Goal: Find specific page/section: Find specific page/section

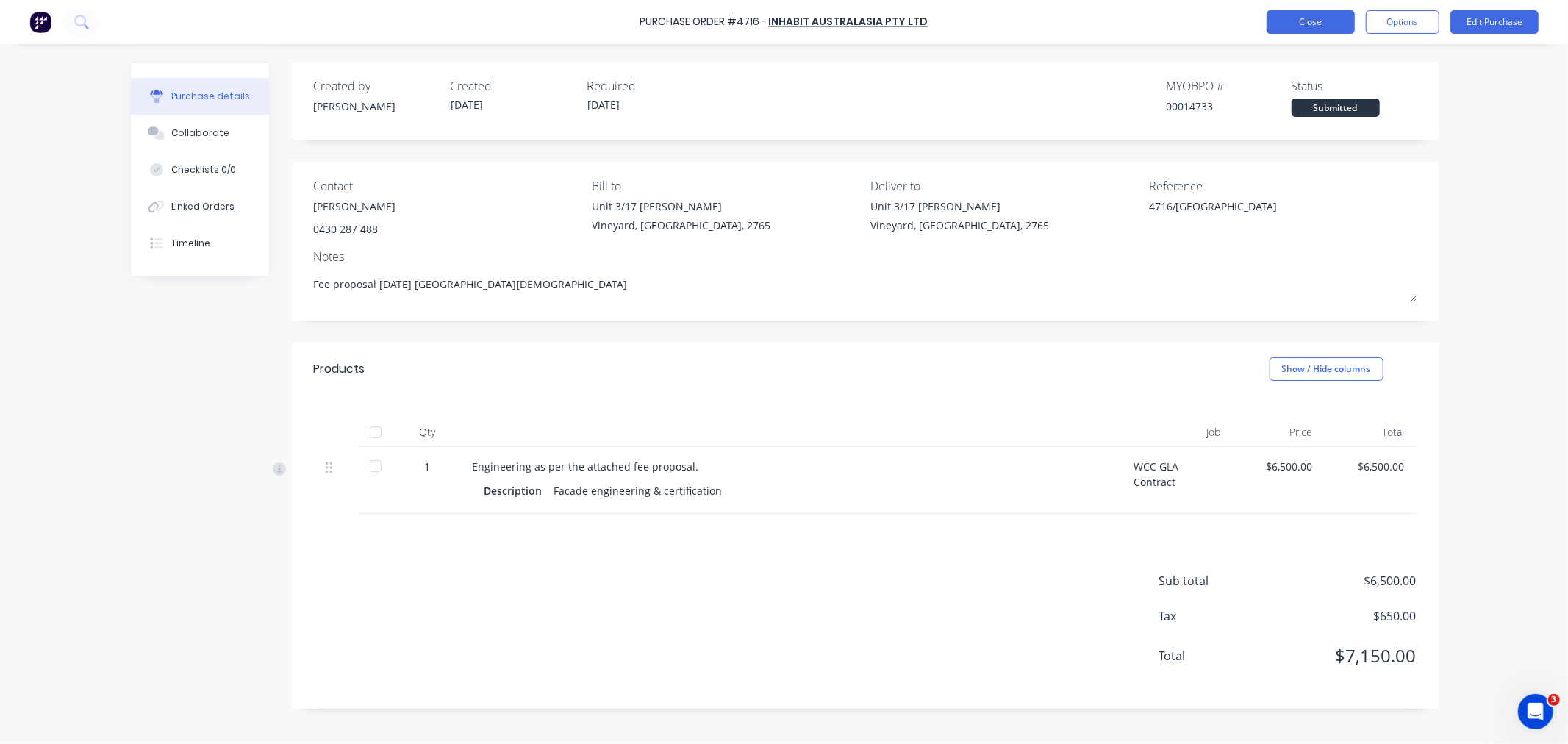
click at [1281, 20] on button "Close" at bounding box center [1311, 22] width 88 height 23
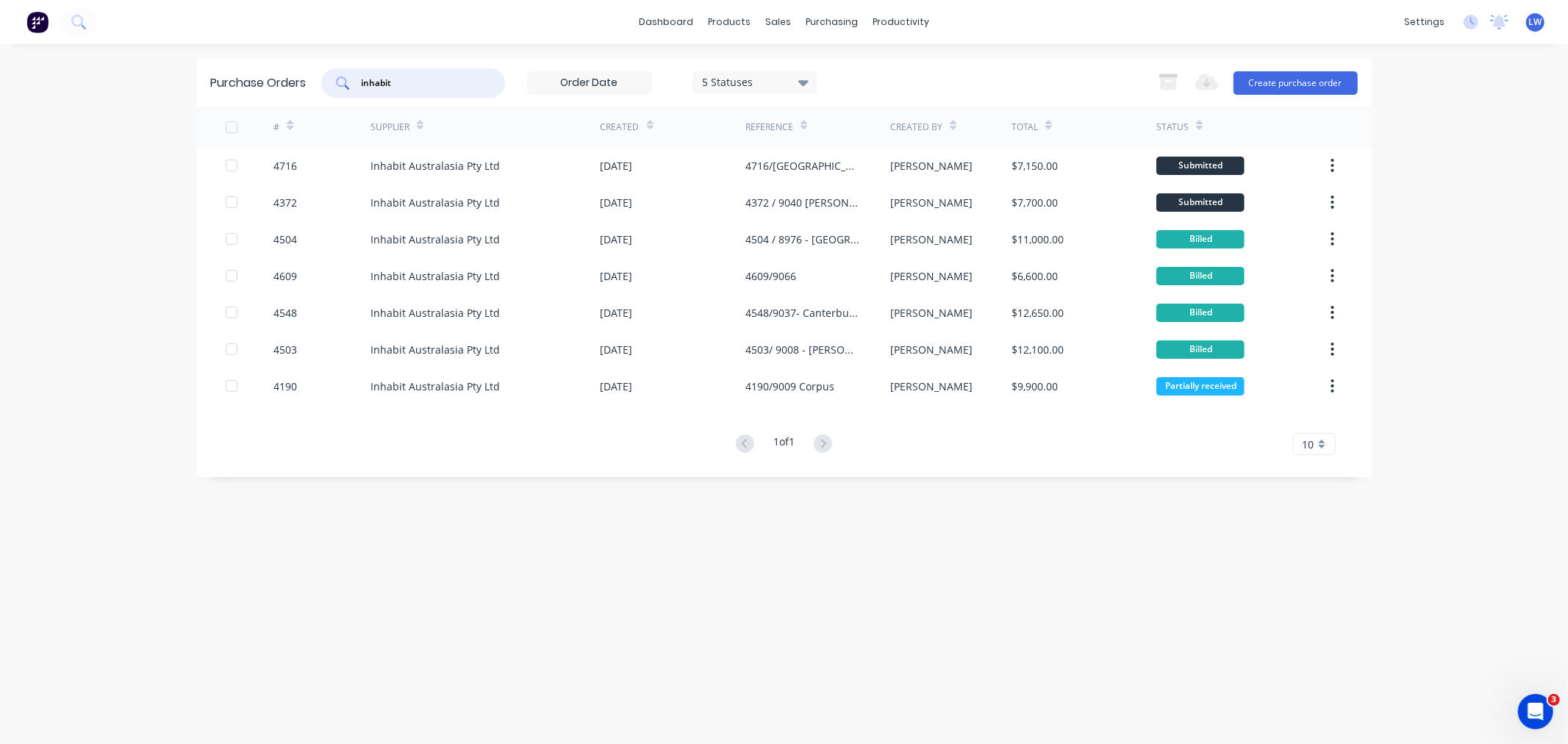
drag, startPoint x: 408, startPoint y: 84, endPoint x: 333, endPoint y: 88, distance: 75.1
click at [333, 88] on div "inhabit" at bounding box center [412, 83] width 184 height 29
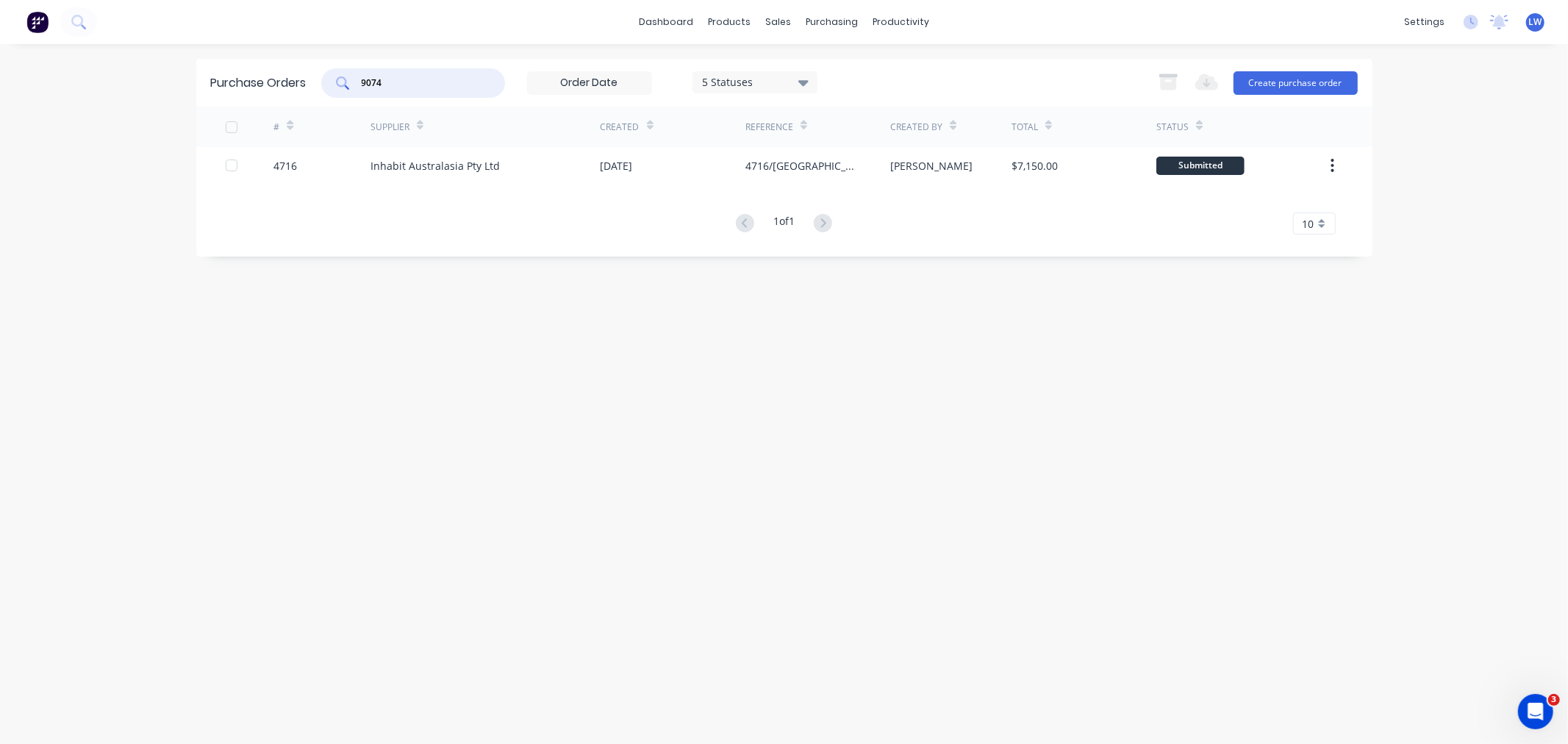
drag, startPoint x: 412, startPoint y: 83, endPoint x: 249, endPoint y: 77, distance: 163.1
click at [312, 81] on div "Purchase Orders 9074 5 Statuses 5 Statuses Export to Excel (XLSX) Create purcha…" at bounding box center [784, 82] width 1176 height 47
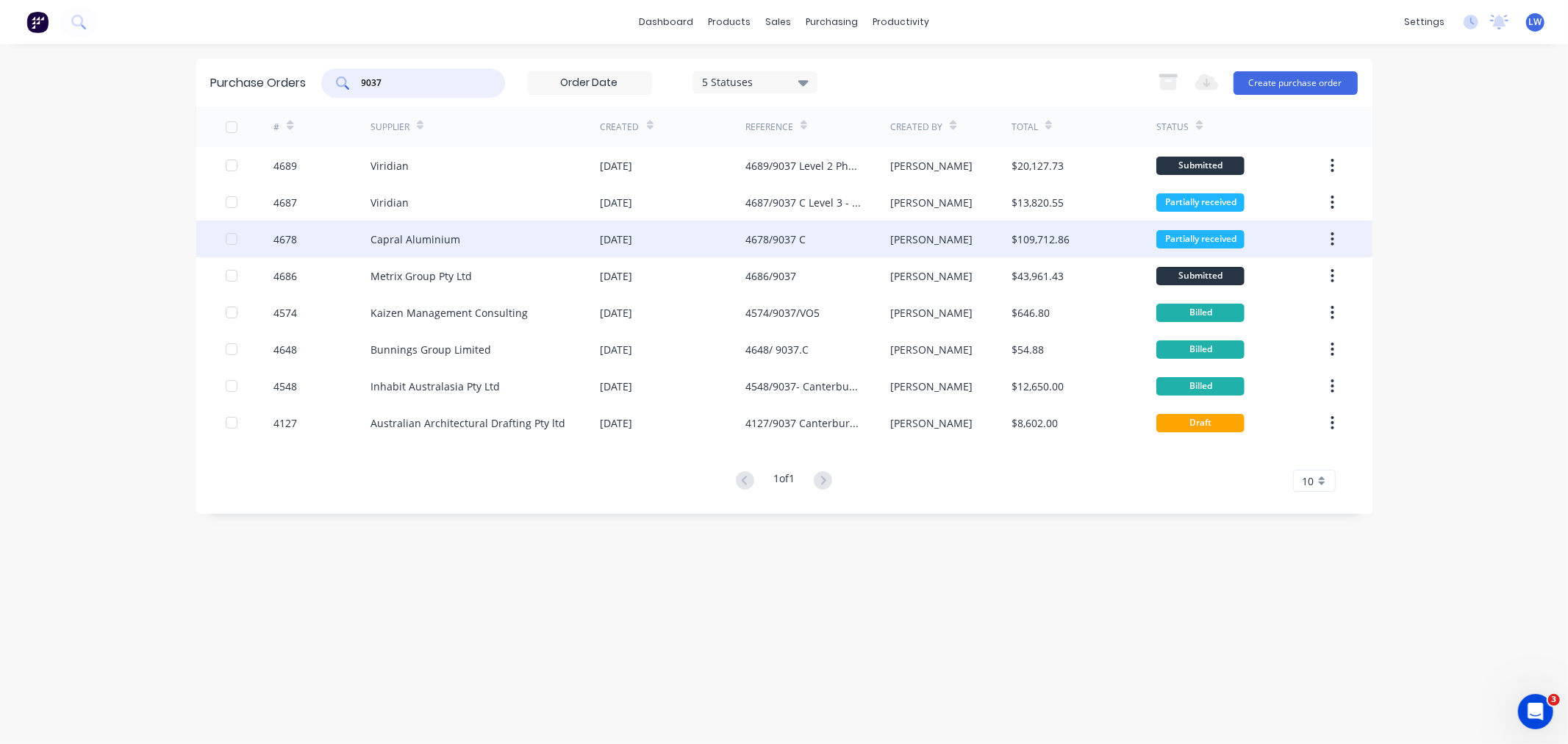
type input "9037"
click at [419, 239] on div "Capral Aluminium" at bounding box center [415, 239] width 90 height 16
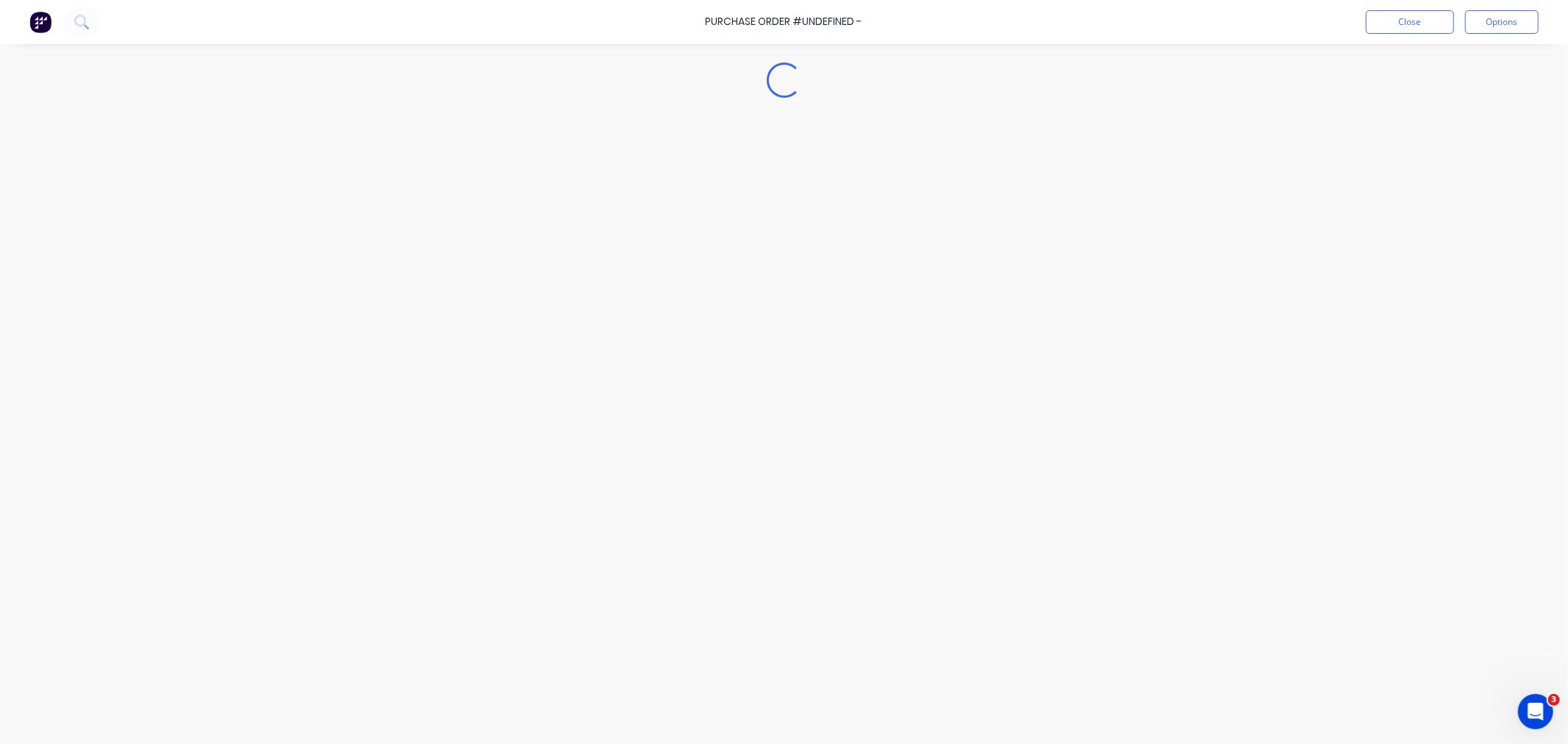
type textarea "x"
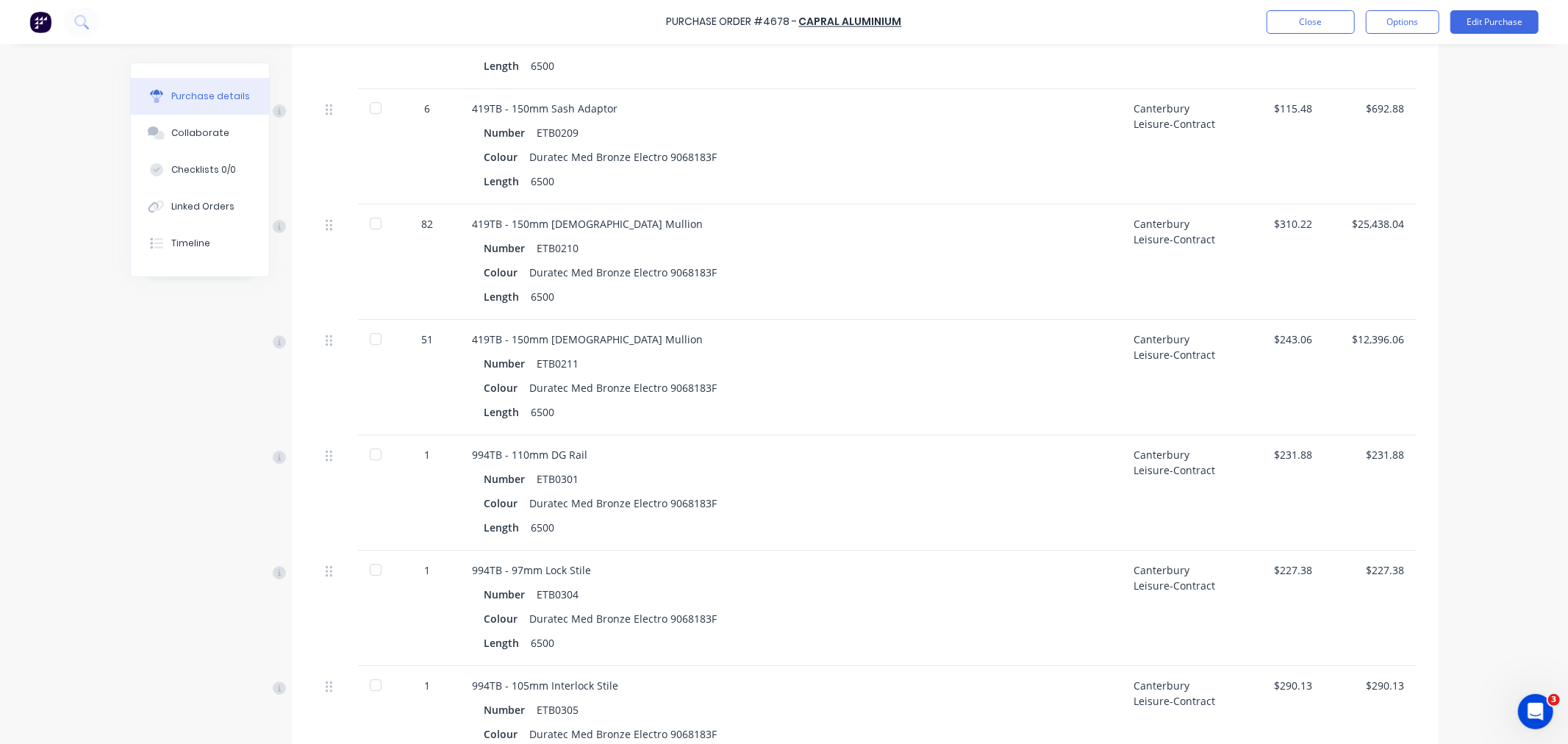
scroll to position [3839, 0]
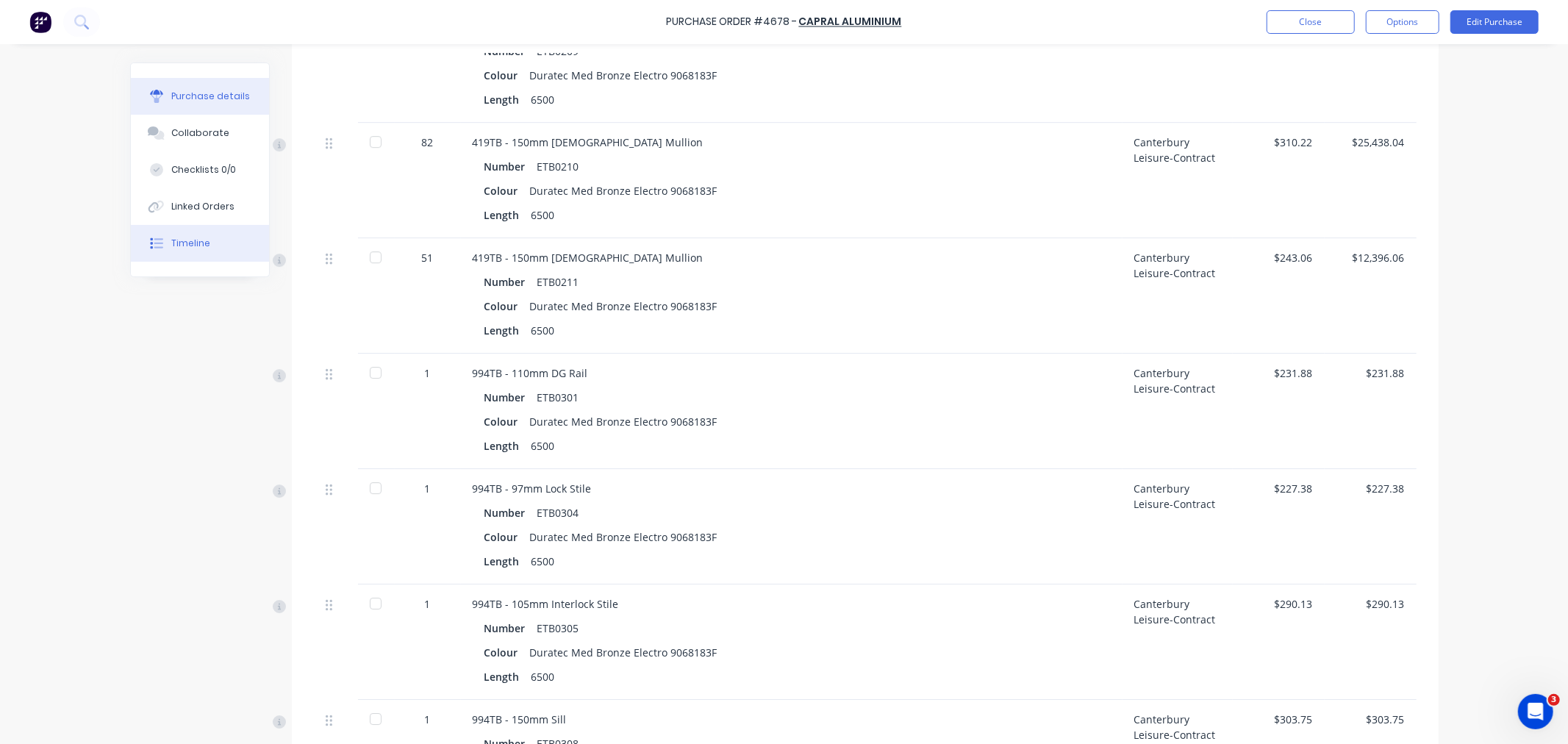
click at [179, 241] on div "Timeline" at bounding box center [190, 243] width 39 height 13
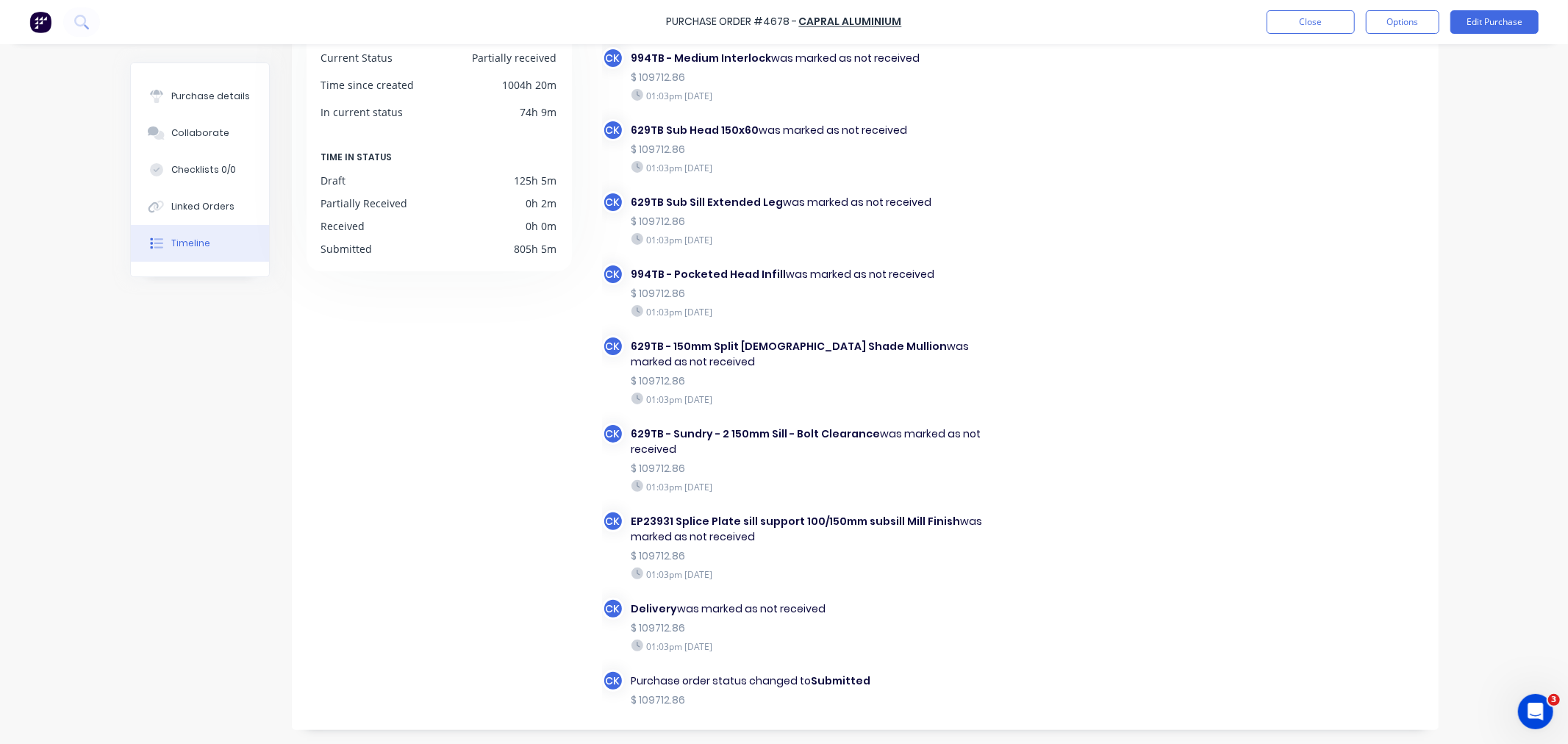
scroll to position [8987, 0]
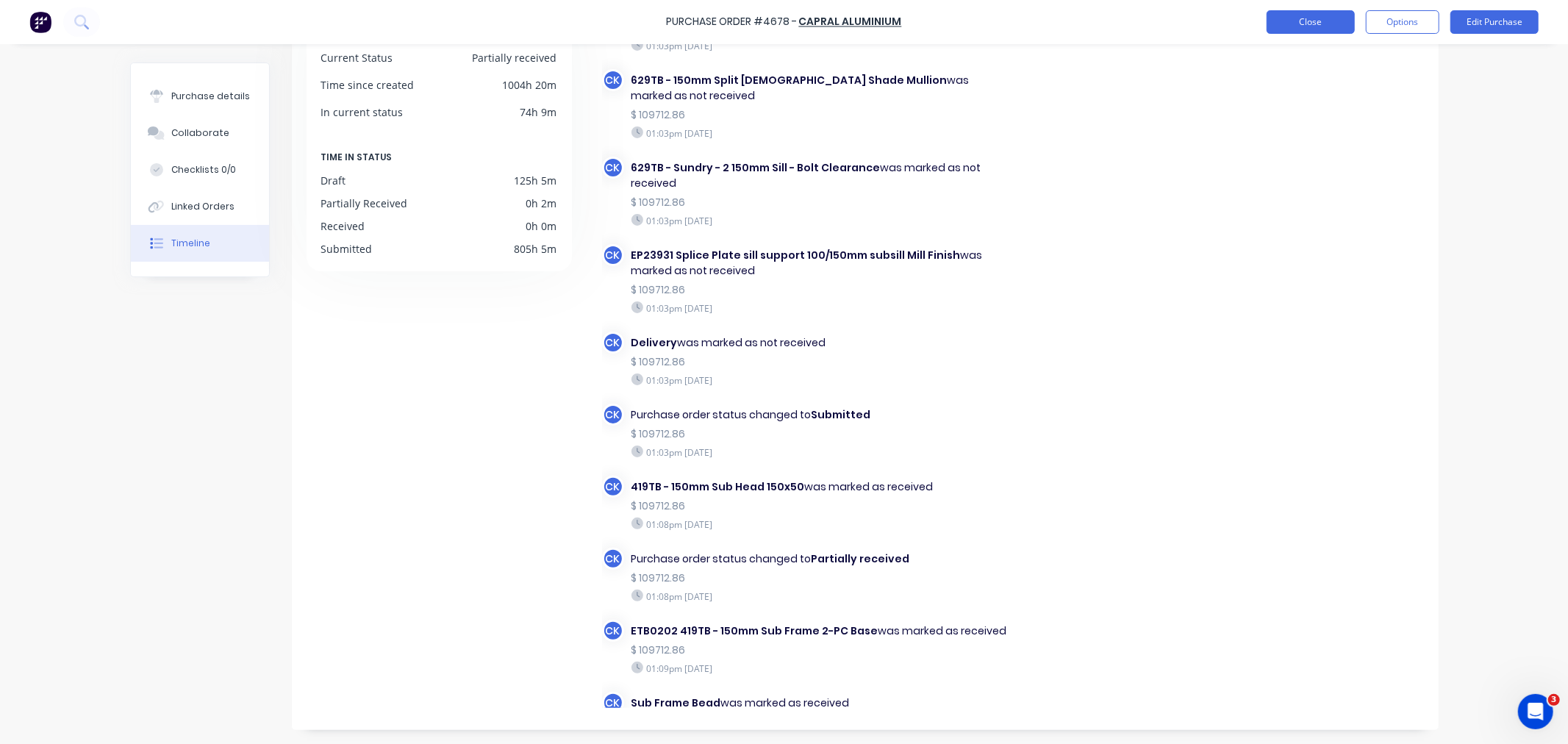
click at [1319, 13] on button "Close" at bounding box center [1311, 22] width 88 height 23
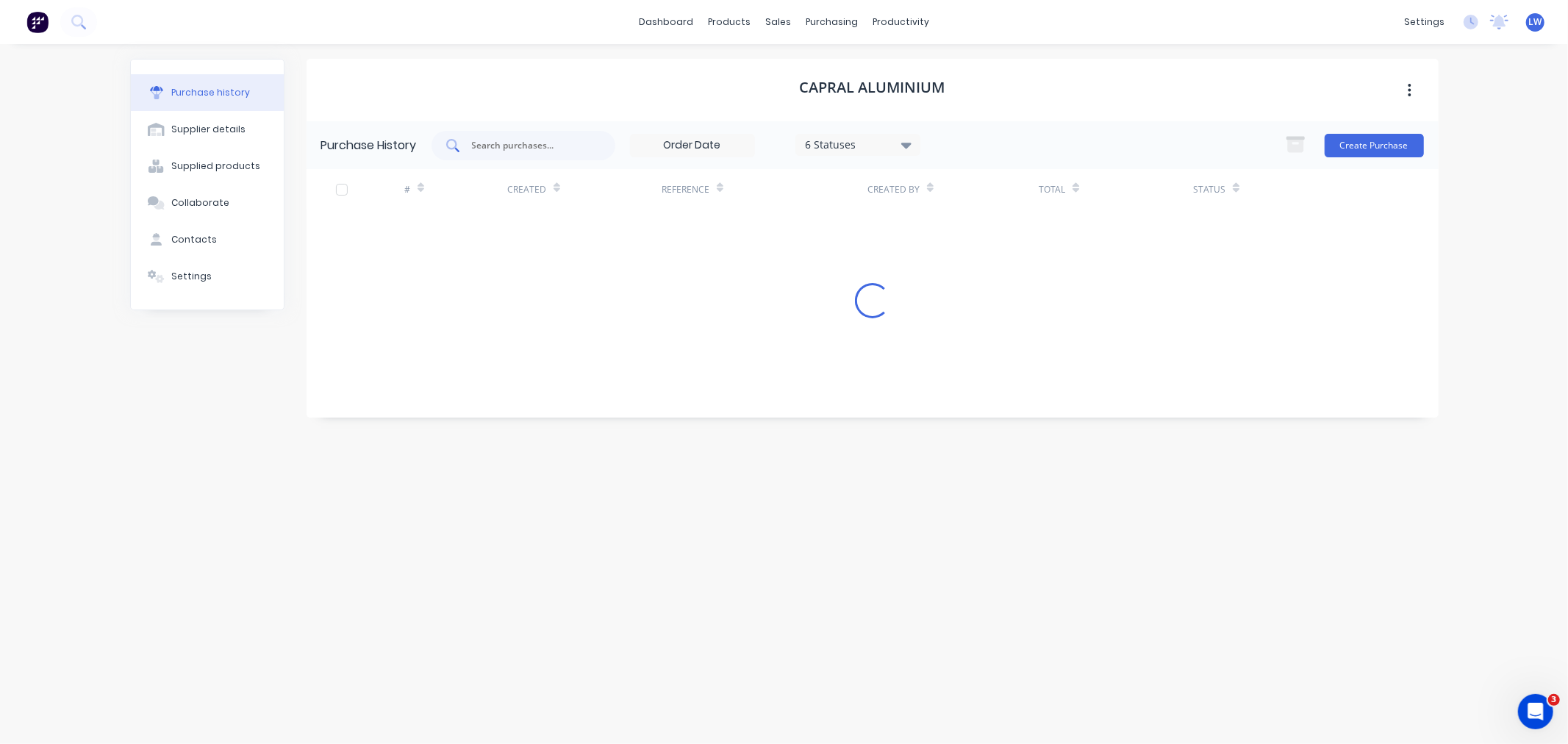
click at [527, 148] on input "text" at bounding box center [531, 145] width 122 height 15
type input "9008"
click at [878, 69] on div "Purchase Orders" at bounding box center [880, 70] width 78 height 13
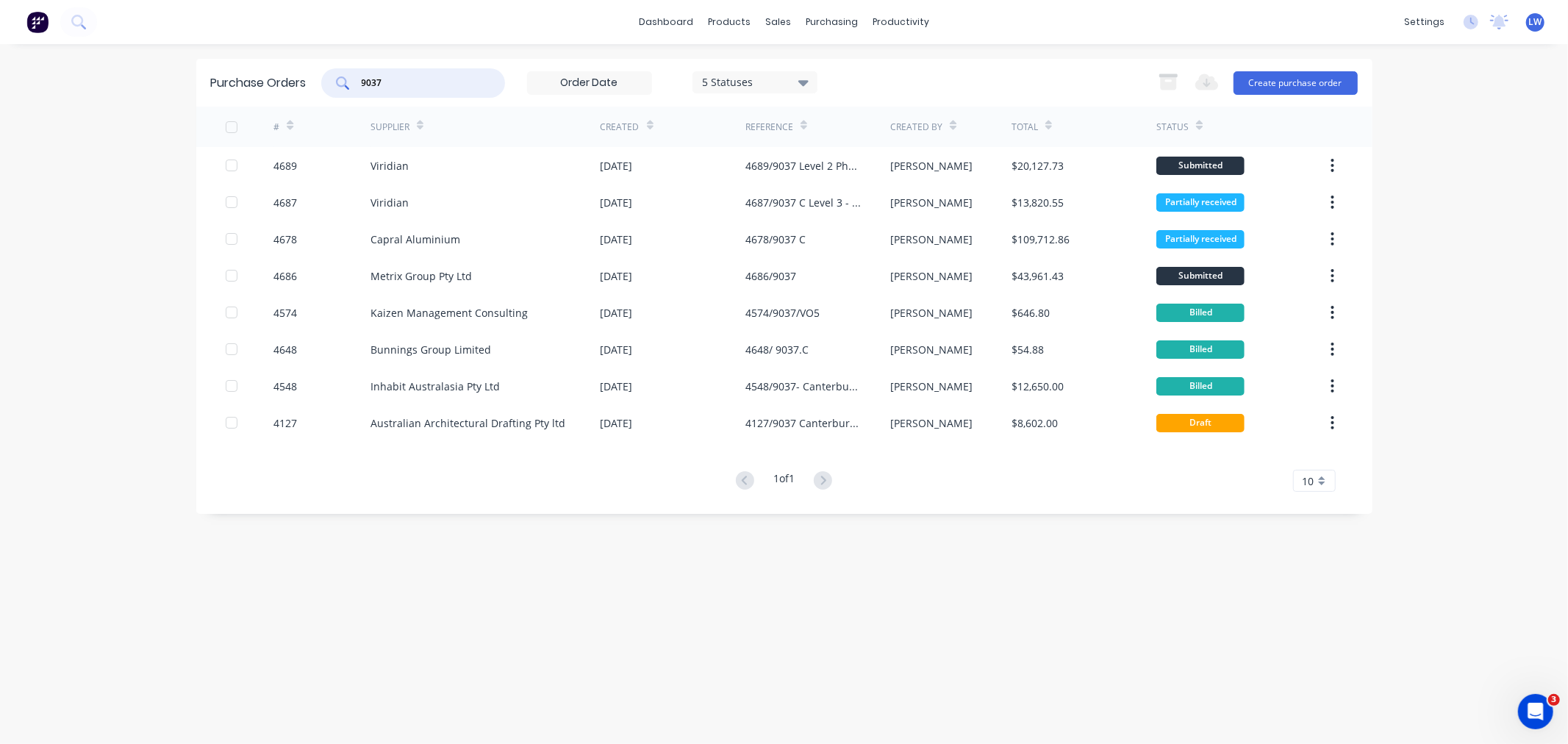
drag, startPoint x: 387, startPoint y: 83, endPoint x: 295, endPoint y: 85, distance: 92.0
click at [293, 88] on div "Purchase Orders 9037 5 Statuses 5 Statuses Export to Excel (XLSX) Create purcha…" at bounding box center [784, 82] width 1176 height 47
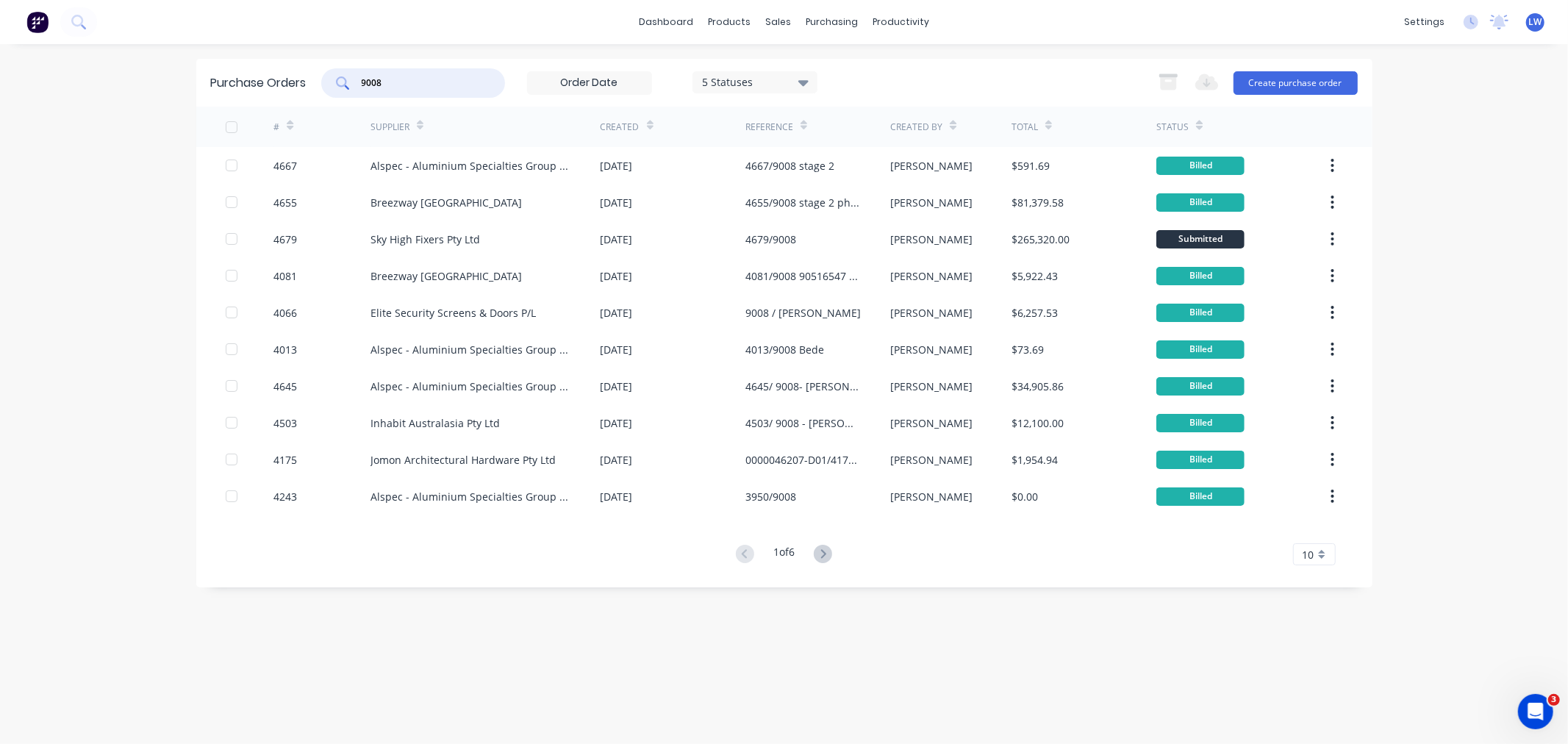
type input "9008"
